Goal: Check status

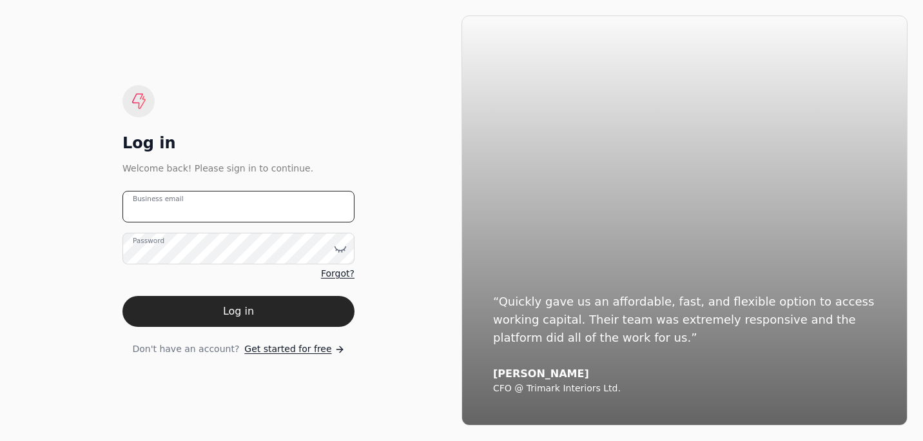
type email "[PERSON_NAME][EMAIL_ADDRESS][DOMAIN_NAME]"
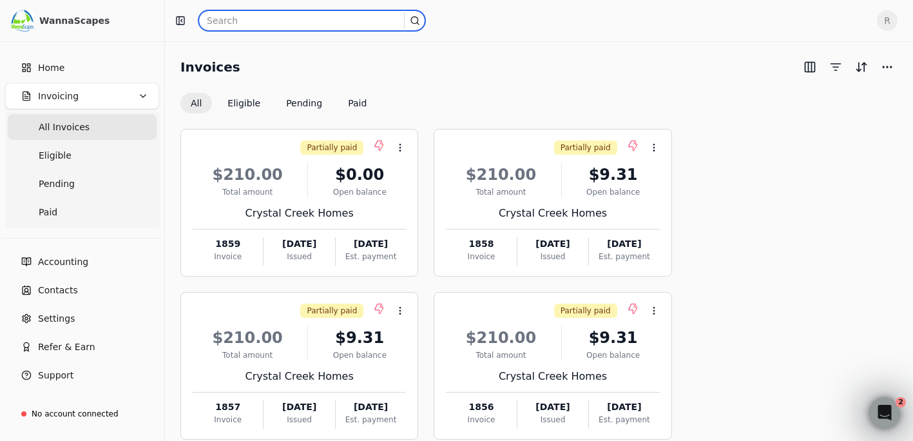
click at [253, 22] on input "text" at bounding box center [311, 20] width 227 height 21
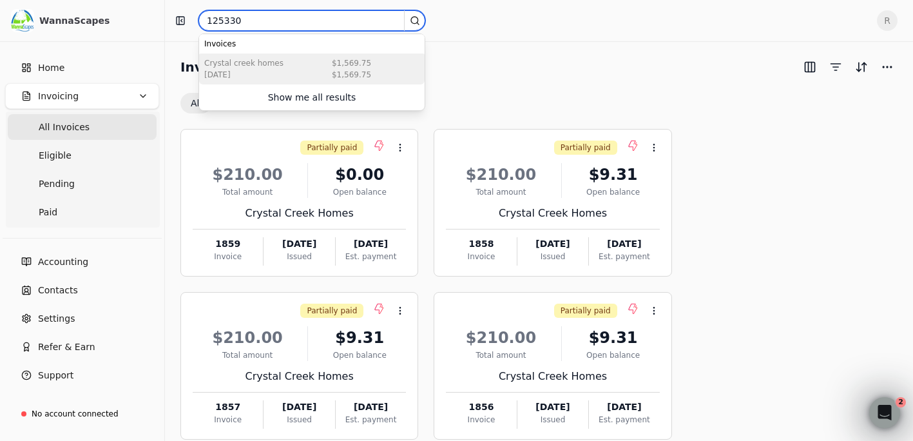
type input "125330"
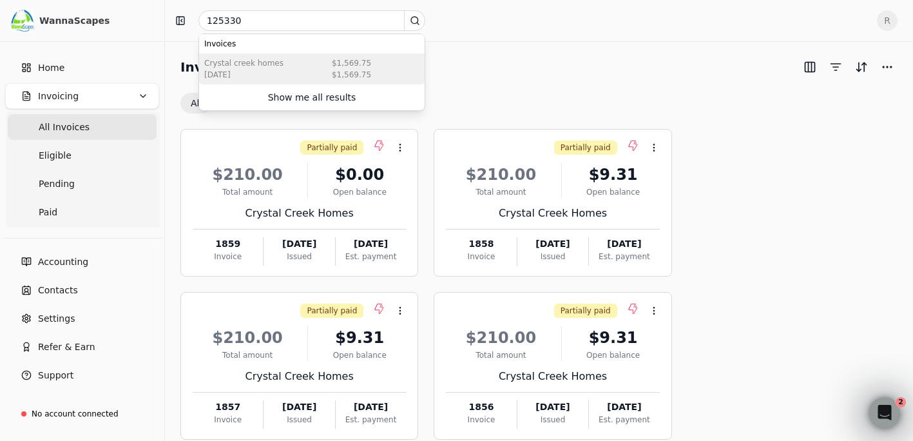
click at [218, 65] on div "Crystal Creek Homes" at bounding box center [243, 63] width 79 height 12
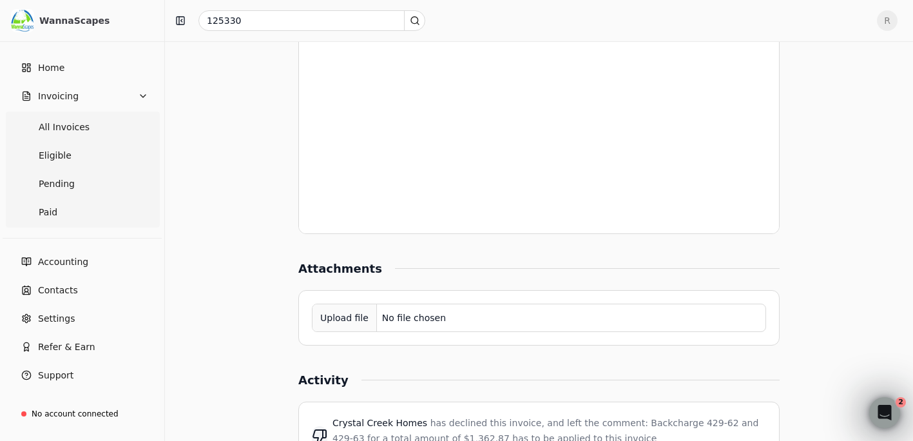
scroll to position [863, 0]
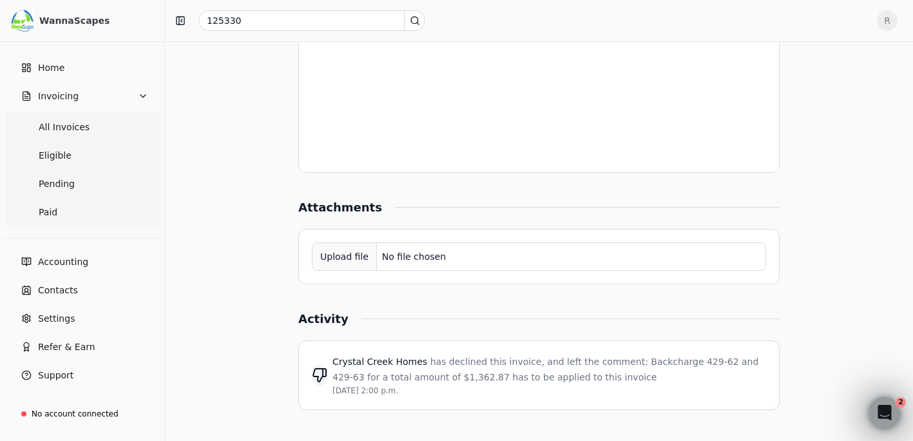
drag, startPoint x: 387, startPoint y: 392, endPoint x: 320, endPoint y: 367, distance: 70.7
click at [320, 367] on div "Crystal Creek Homes has declined this invoice, and left the comment: Backcharge…" at bounding box center [539, 375] width 454 height 43
click at [472, 390] on div "[DATE] 2:00 p.m." at bounding box center [550, 391] width 434 height 12
drag, startPoint x: 387, startPoint y: 395, endPoint x: 324, endPoint y: 358, distance: 73.1
click at [324, 358] on div "Crystal Creek Homes has declined this invoice, and left the comment: Backcharge…" at bounding box center [539, 375] width 454 height 43
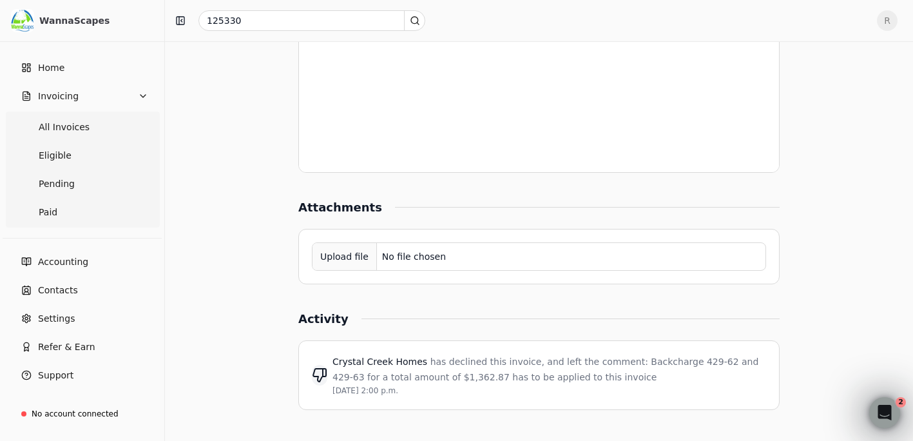
drag, startPoint x: 324, startPoint y: 358, endPoint x: 421, endPoint y: 391, distance: 102.7
click at [421, 391] on div "[DATE] 2:00 p.m." at bounding box center [550, 391] width 434 height 12
click at [577, 384] on div "Crystal Creek Homes has declined this invoice, and left the comment: Backcharge…" at bounding box center [550, 375] width 434 height 43
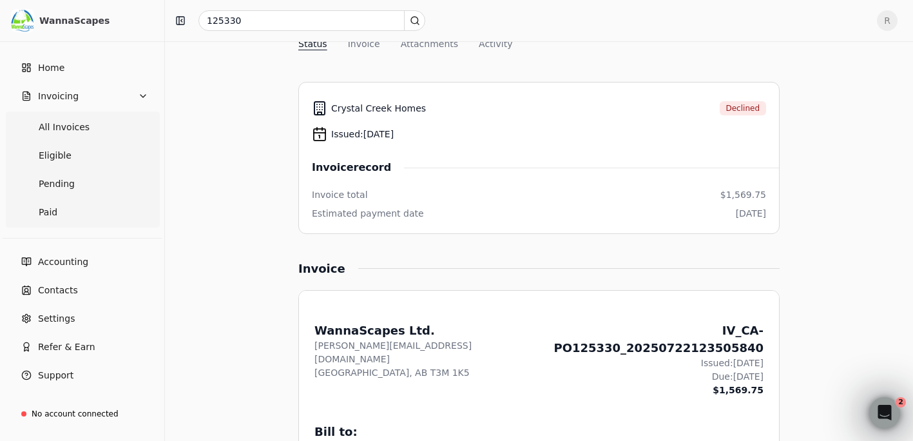
scroll to position [0, 0]
